Goal: Information Seeking & Learning: Learn about a topic

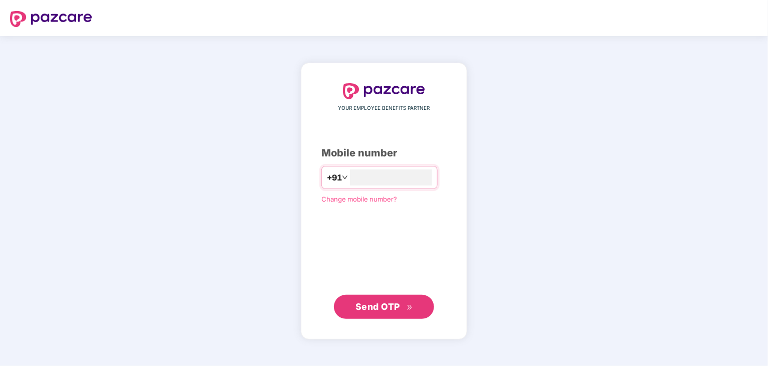
type input "**********"
click at [381, 310] on span "Send OTP" at bounding box center [378, 305] width 45 height 11
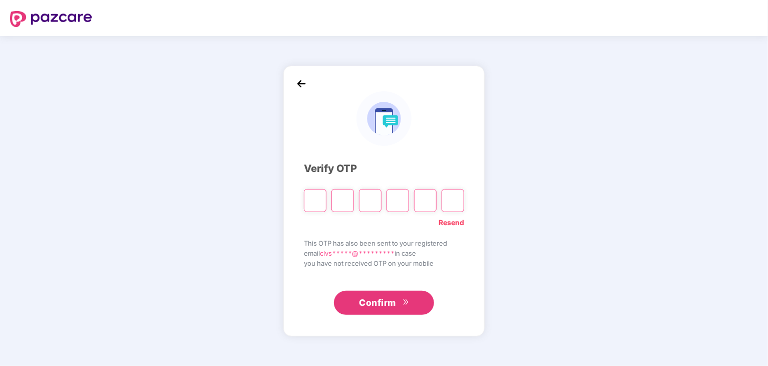
type input "*"
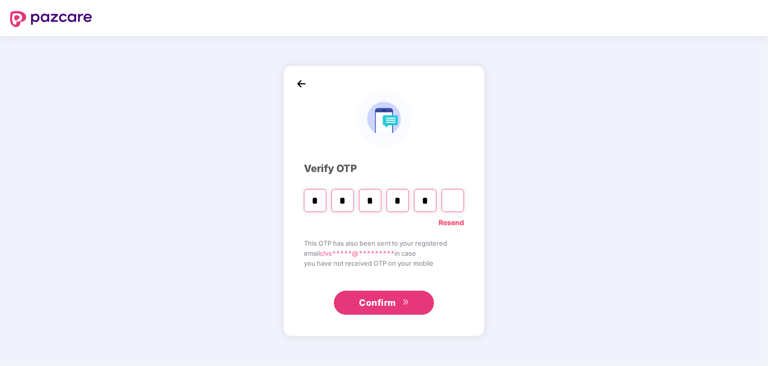
type input "*"
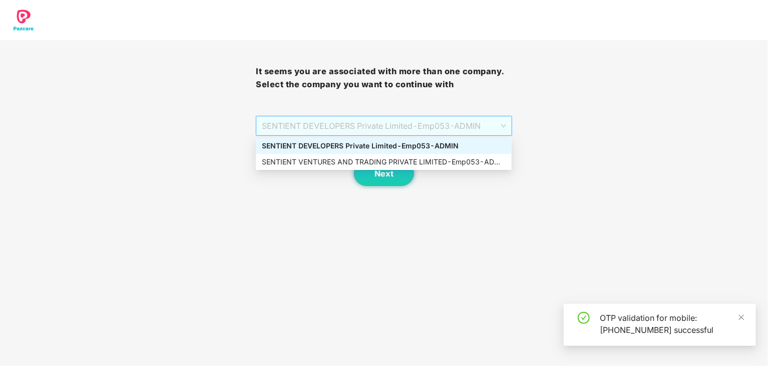
click at [436, 132] on span "SENTIENT DEVELOPERS Private Limited - Emp053 - ADMIN" at bounding box center [384, 125] width 244 height 19
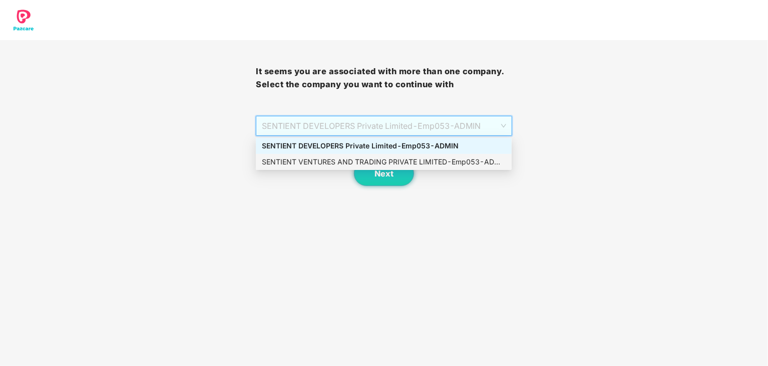
click at [438, 161] on div "SENTIENT VENTURES AND TRADING PRIVATE LIMITED - Emp053 - ADMIN" at bounding box center [384, 161] width 244 height 11
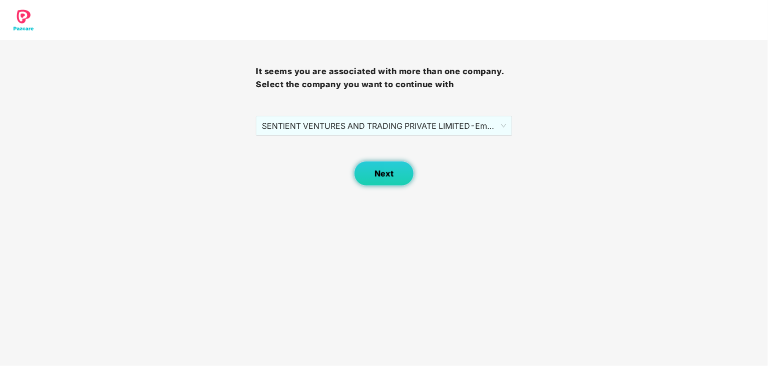
click at [396, 178] on button "Next" at bounding box center [384, 173] width 60 height 25
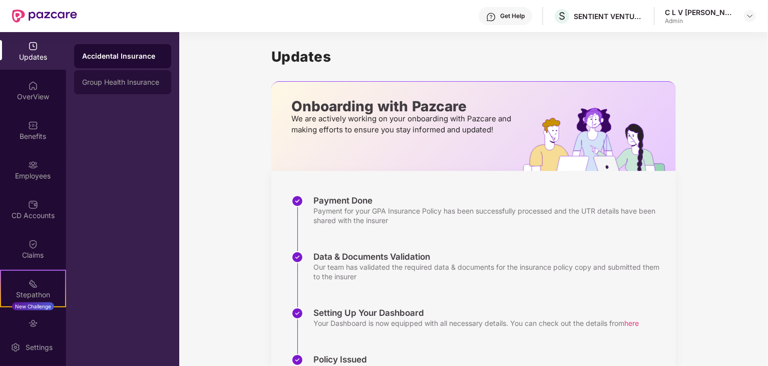
click at [137, 92] on div "Group Health Insurance" at bounding box center [122, 82] width 97 height 24
click at [25, 53] on div "Updates" at bounding box center [33, 57] width 66 height 10
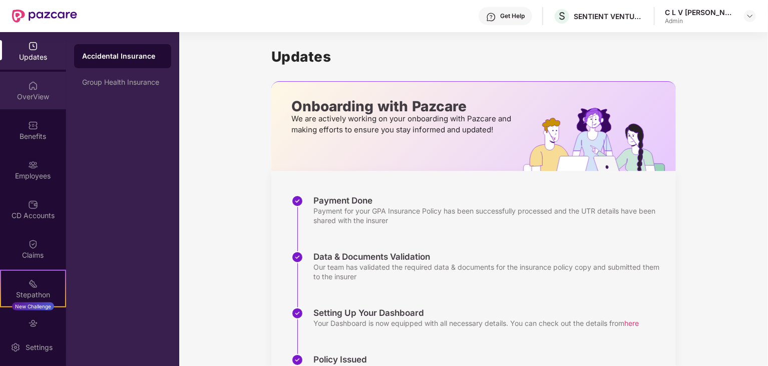
click at [26, 86] on div "OverView" at bounding box center [33, 91] width 66 height 38
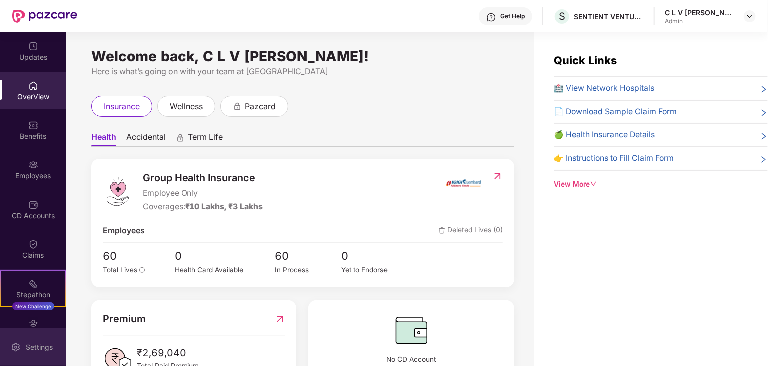
click at [26, 344] on div "Settings" at bounding box center [39, 347] width 33 height 10
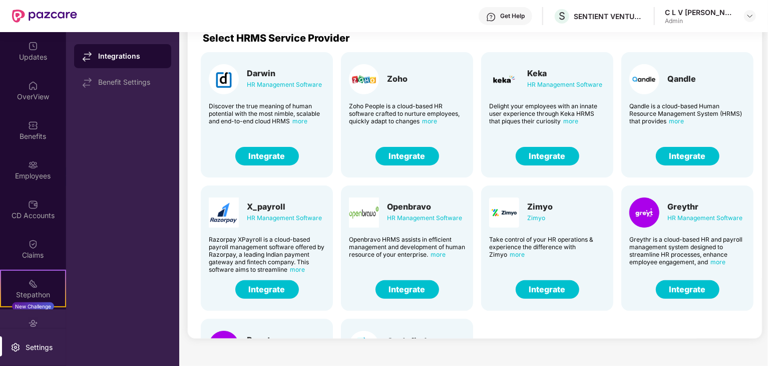
scroll to position [60, 0]
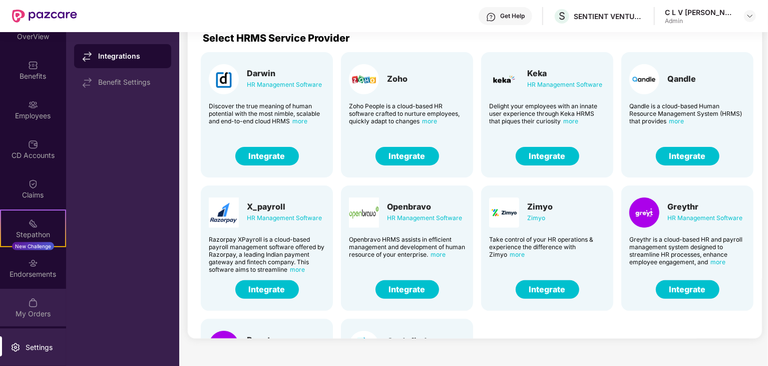
click at [23, 315] on div "My Orders" at bounding box center [33, 314] width 66 height 10
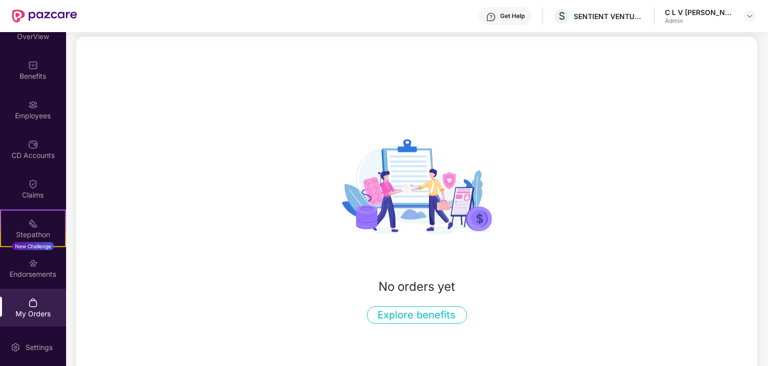
click at [408, 311] on button "Explore benefits" at bounding box center [417, 315] width 100 height 18
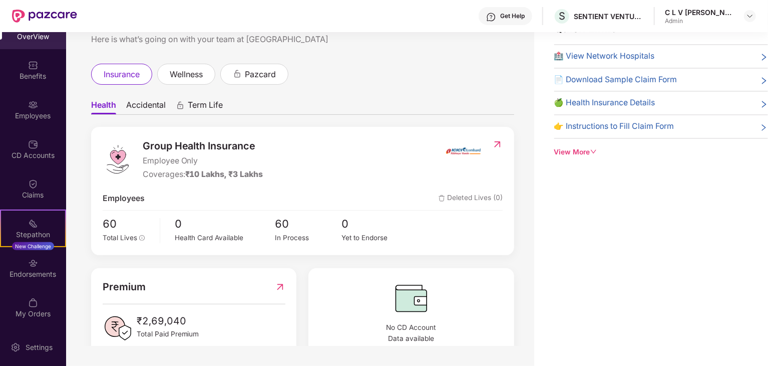
click at [499, 143] on img at bounding box center [497, 144] width 11 height 10
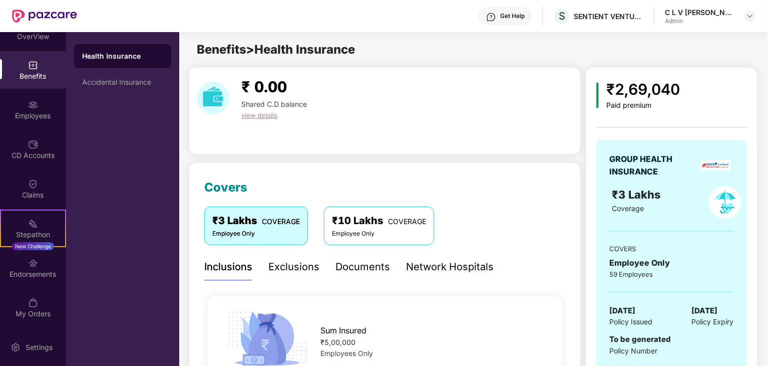
click at [282, 262] on div "Exclusions" at bounding box center [293, 267] width 51 height 16
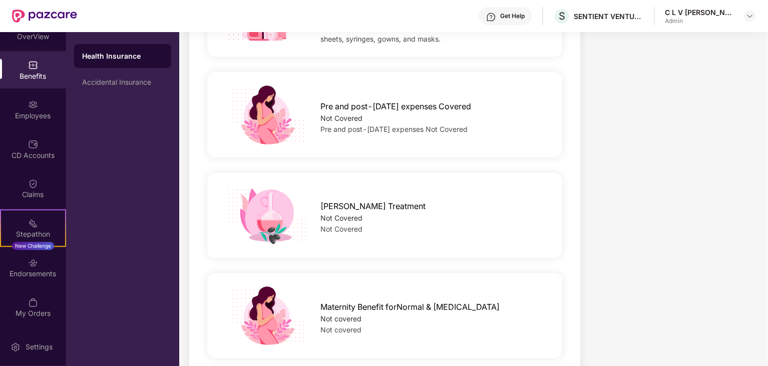
scroll to position [795, 0]
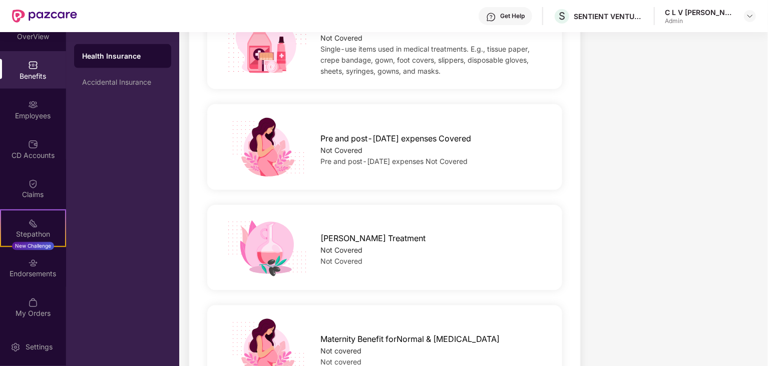
click at [401, 147] on div "Not Covered" at bounding box center [434, 150] width 226 height 11
click at [345, 137] on span "Pre and post-[DATE] expenses Covered" at bounding box center [396, 138] width 151 height 13
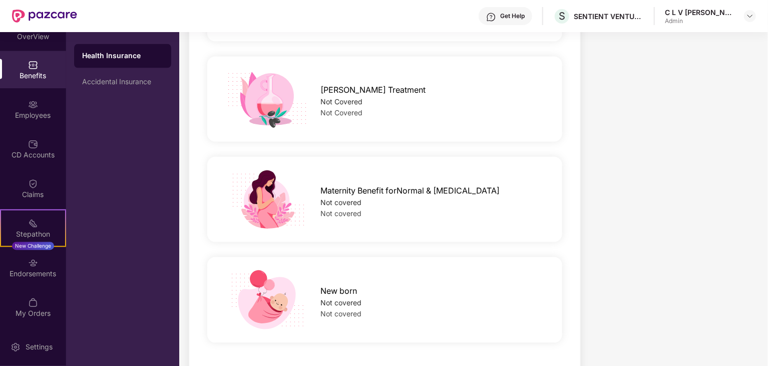
scroll to position [947, 0]
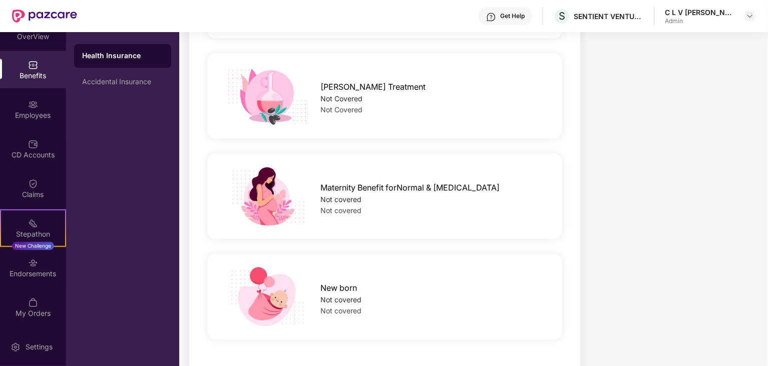
click at [417, 220] on div "Maternity Benefit forNormal & [MEDICAL_DATA] Not covered Not covered" at bounding box center [384, 196] width 387 height 60
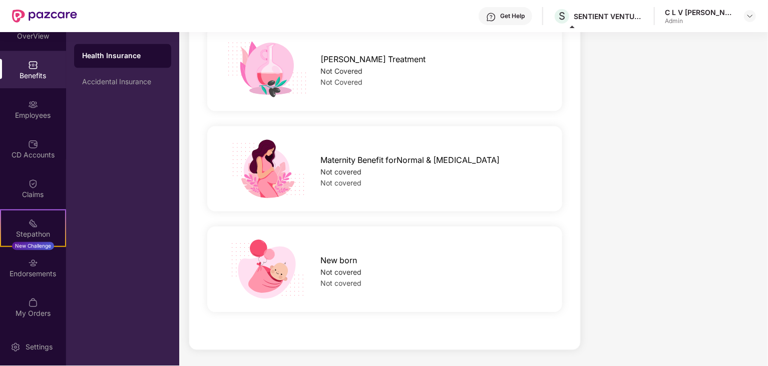
click at [706, 16] on div "C L V [PERSON_NAME]" at bounding box center [700, 13] width 70 height 10
click at [750, 15] on img at bounding box center [750, 16] width 8 height 8
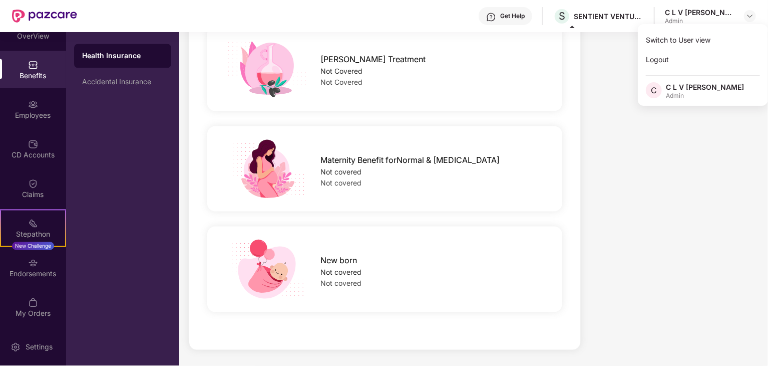
click at [601, 28] on div "Get Help S SENTIENT VENTURES AND TRADING PRIVATE LIMITED C L V [PERSON_NAME] Ad…" at bounding box center [416, 16] width 679 height 32
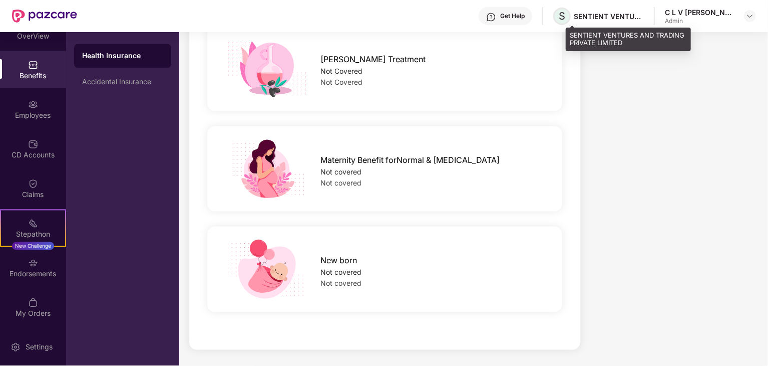
click at [571, 15] on span "S" at bounding box center [562, 17] width 18 height 18
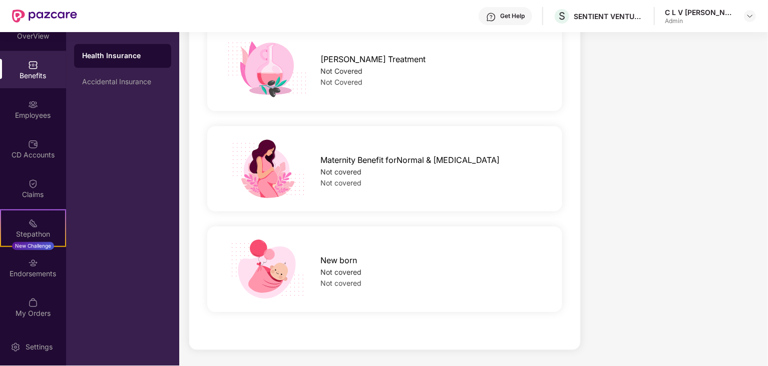
click at [521, 15] on div "Get Help" at bounding box center [512, 16] width 25 height 8
